Goal: Transaction & Acquisition: Purchase product/service

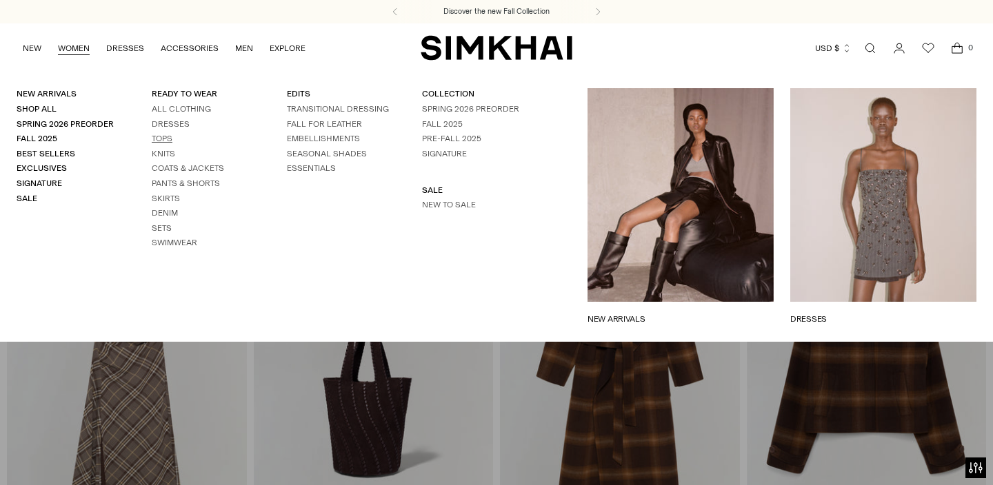
click at [164, 139] on link "Tops" at bounding box center [162, 139] width 21 height 10
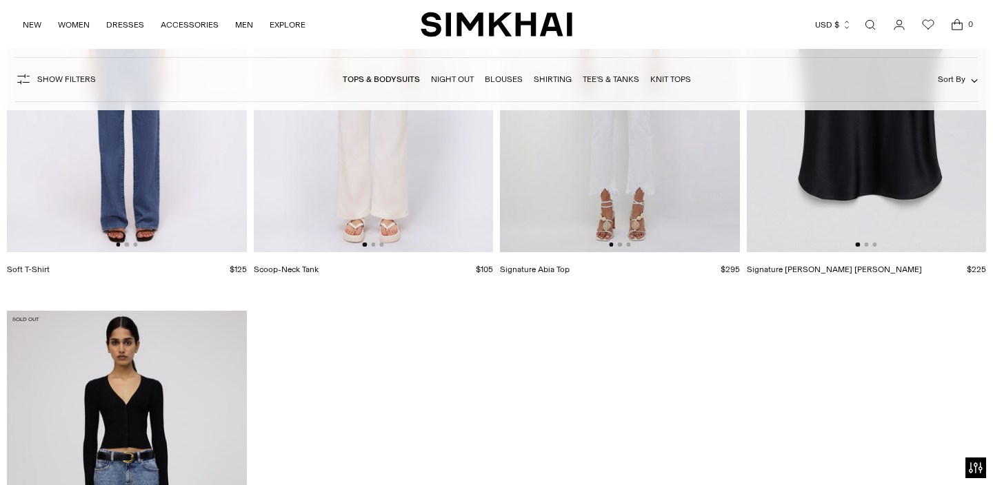
scroll to position [12836, 0]
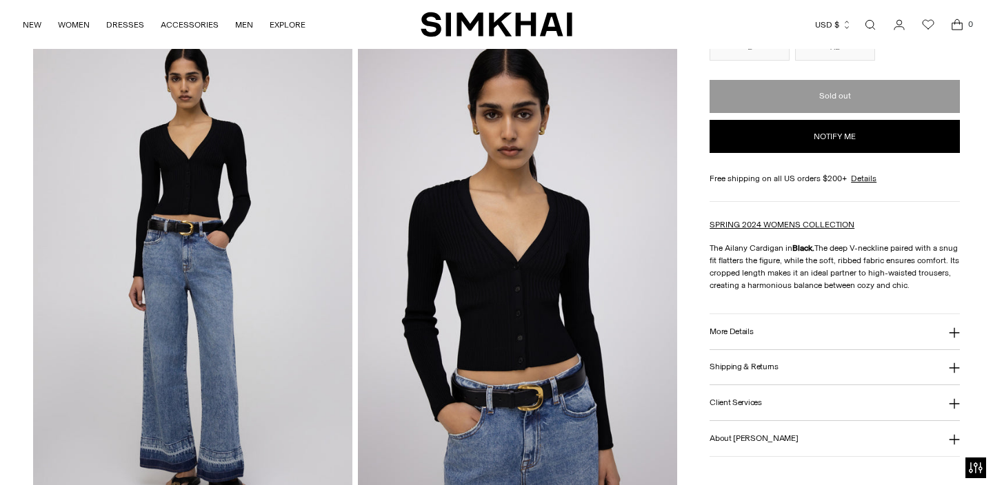
scroll to position [551, 0]
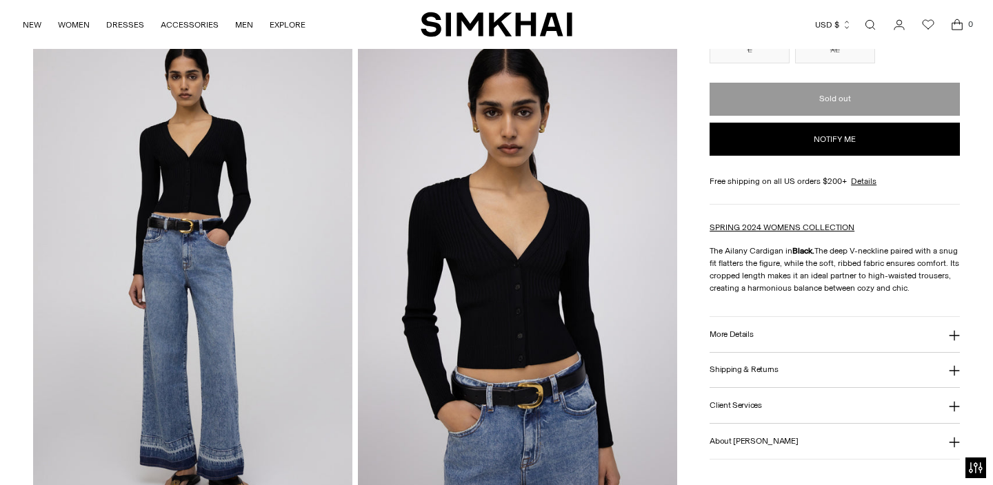
click at [798, 337] on button "More Details" at bounding box center [834, 334] width 250 height 35
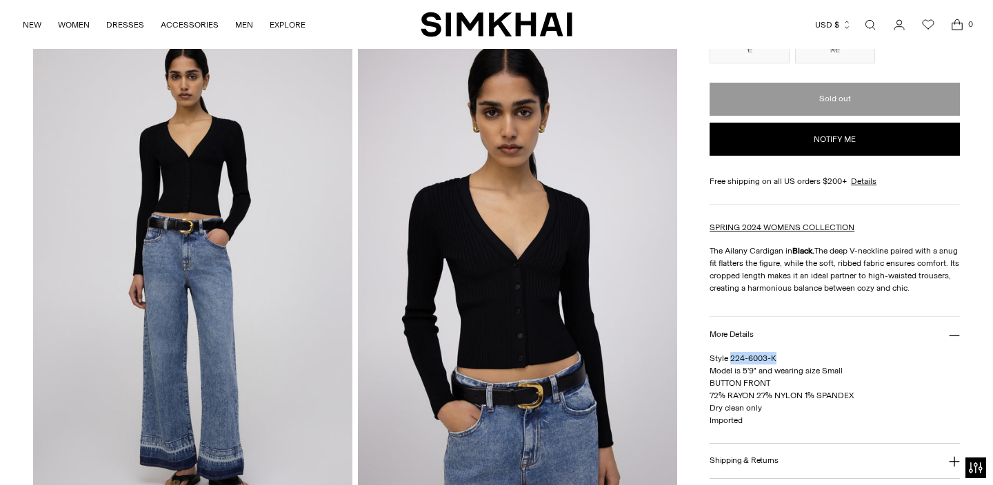
drag, startPoint x: 778, startPoint y: 356, endPoint x: 732, endPoint y: 357, distance: 46.2
click at [732, 357] on p "Style 224-6003-K Model is 5'9" and wearing size Small BUTTON FRONT 72% RAYON 27…" at bounding box center [834, 389] width 250 height 74
copy span "224-6003-K"
